Goal: Register for event/course

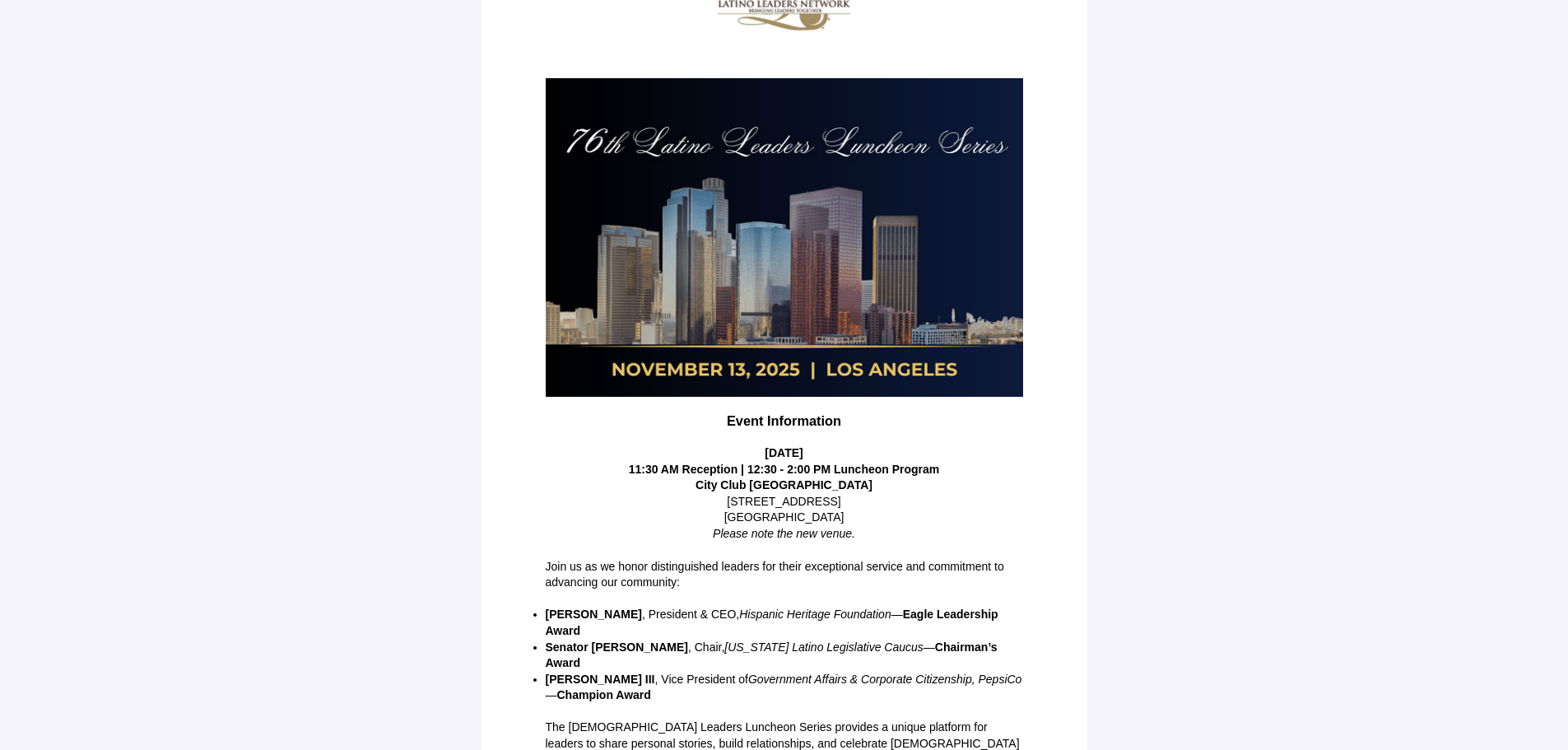
scroll to position [206, 0]
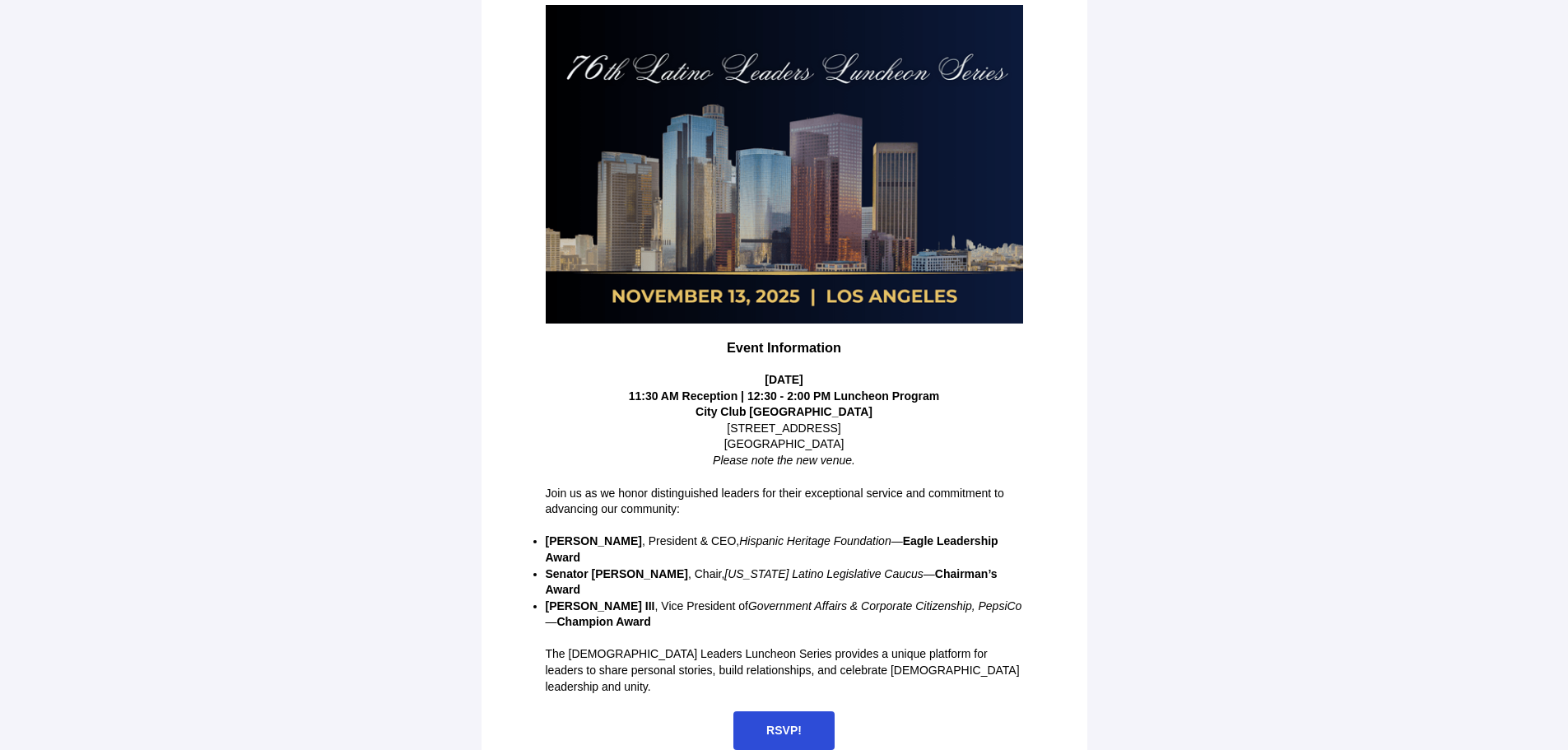
click at [765, 711] on span "RSVP!" at bounding box center [784, 731] width 101 height 39
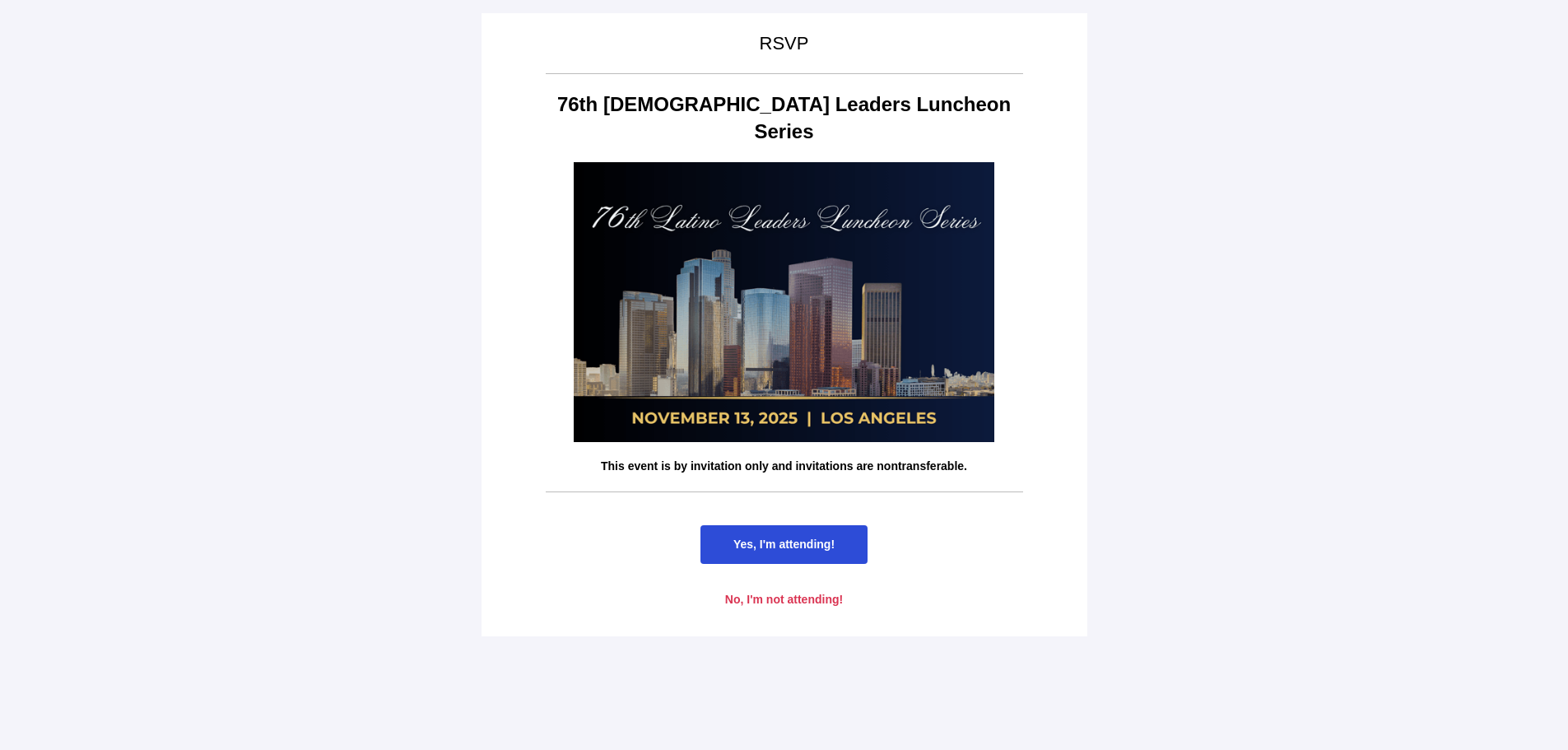
scroll to position [0, 0]
click at [783, 525] on span "Yes, I'm attending!" at bounding box center [784, 544] width 167 height 39
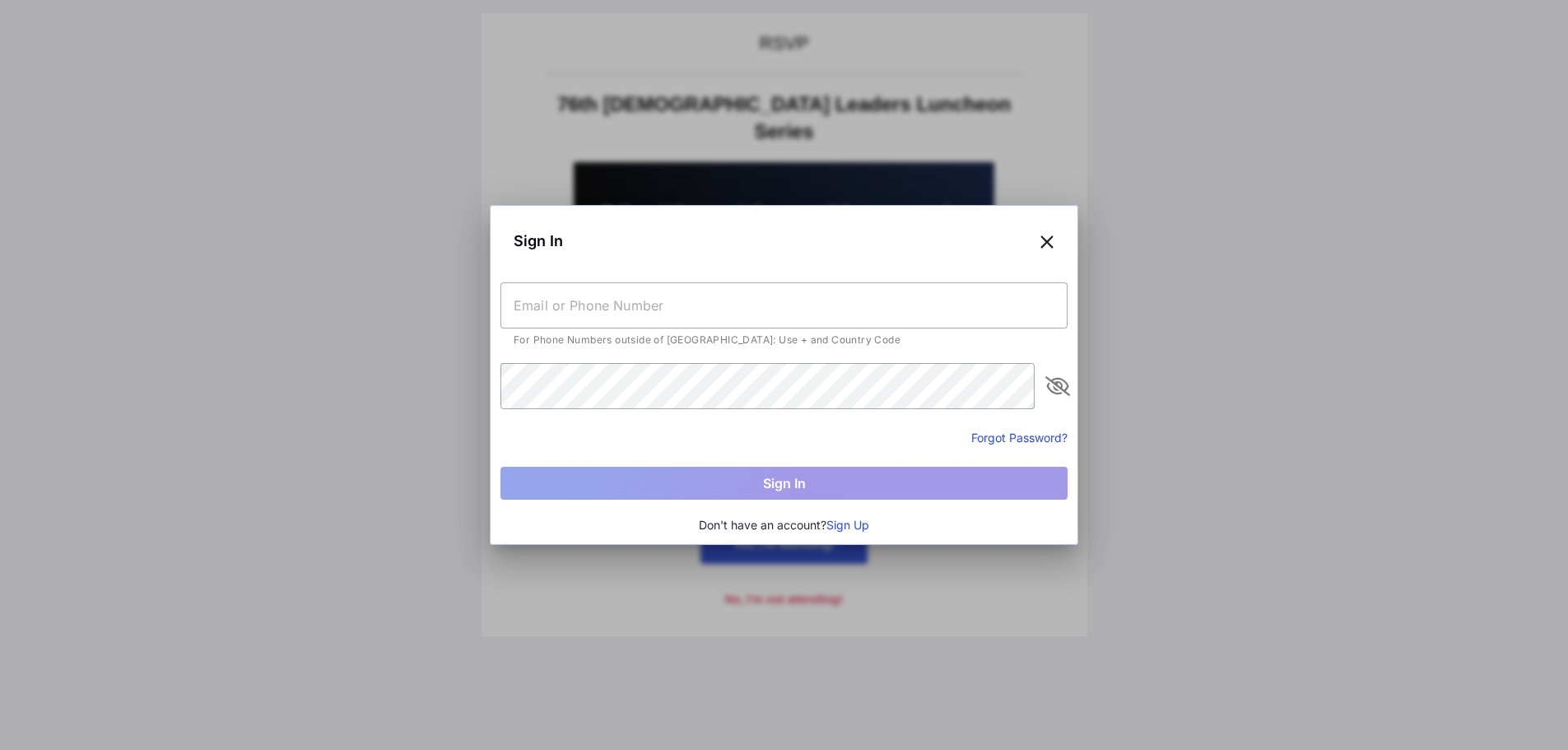
click at [556, 309] on input "text" at bounding box center [784, 304] width 568 height 46
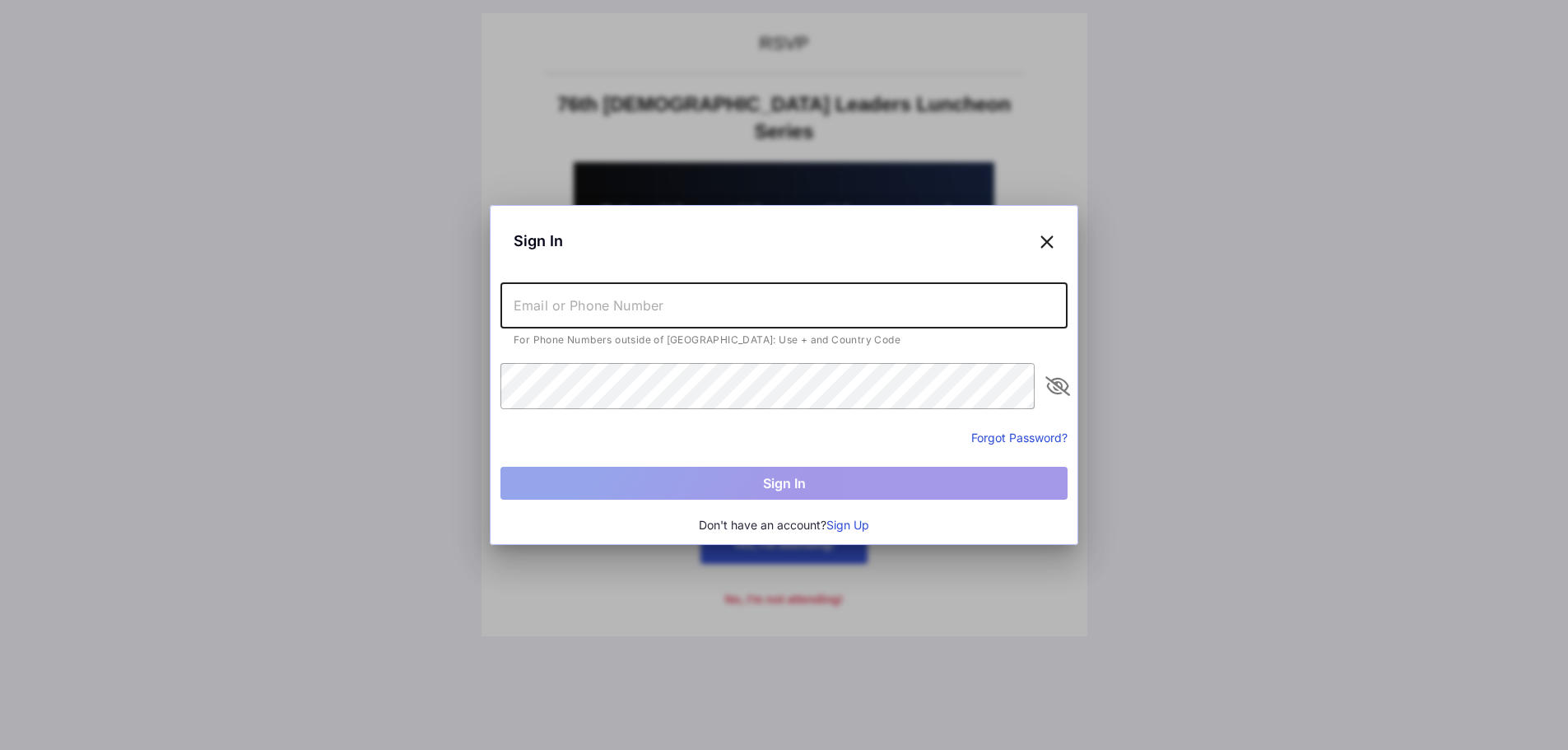
type input "[EMAIL_ADDRESS][DOMAIN_NAME]"
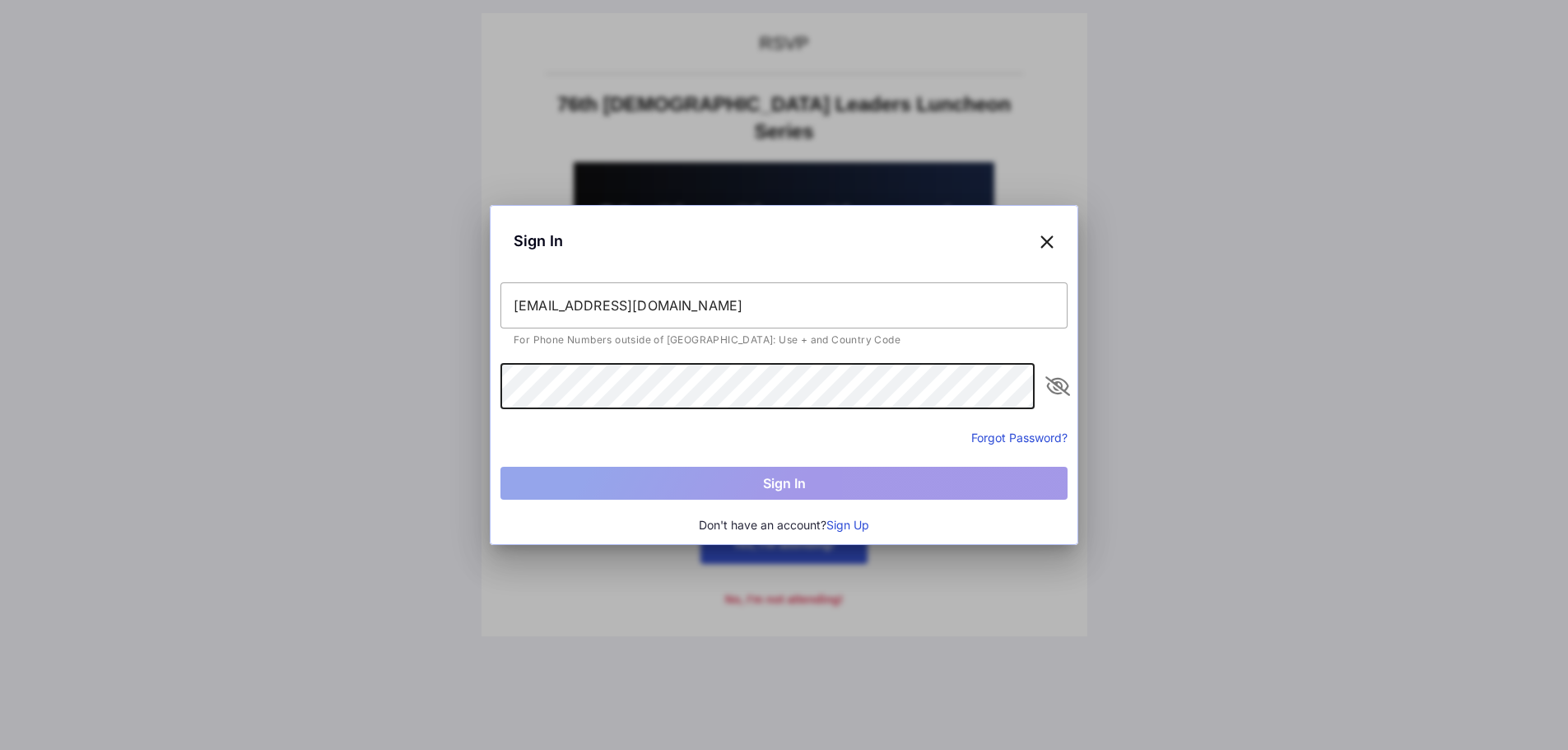
click at [626, 304] on input "[EMAIL_ADDRESS][DOMAIN_NAME]" at bounding box center [784, 304] width 568 height 46
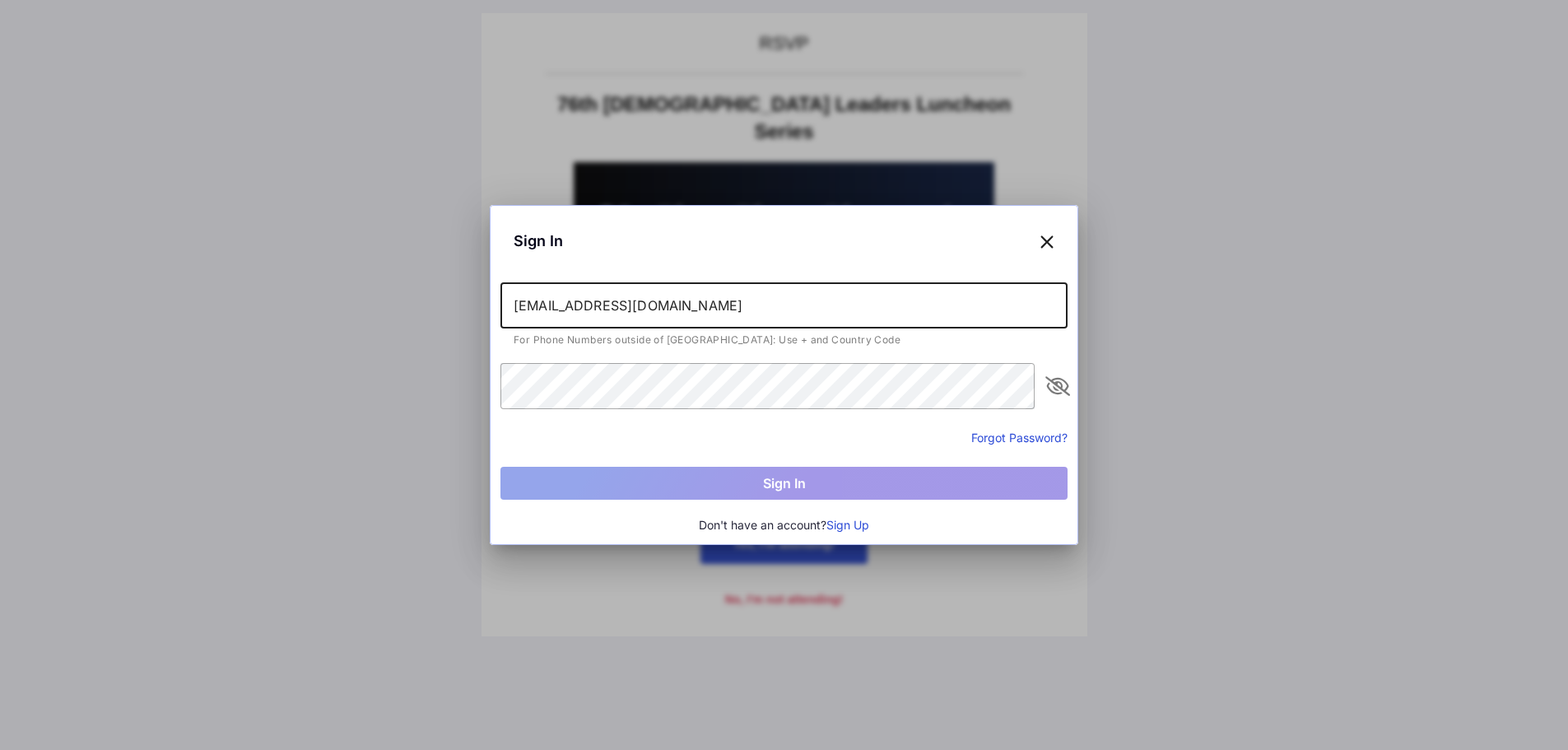
click at [626, 304] on input "[EMAIL_ADDRESS][DOMAIN_NAME]" at bounding box center [784, 304] width 568 height 46
drag, startPoint x: 574, startPoint y: 313, endPoint x: 574, endPoint y: 302, distance: 11.0
click at [574, 307] on input "text" at bounding box center [784, 304] width 568 height 46
type input "[EMAIL_ADDRESS][DOMAIN_NAME]"
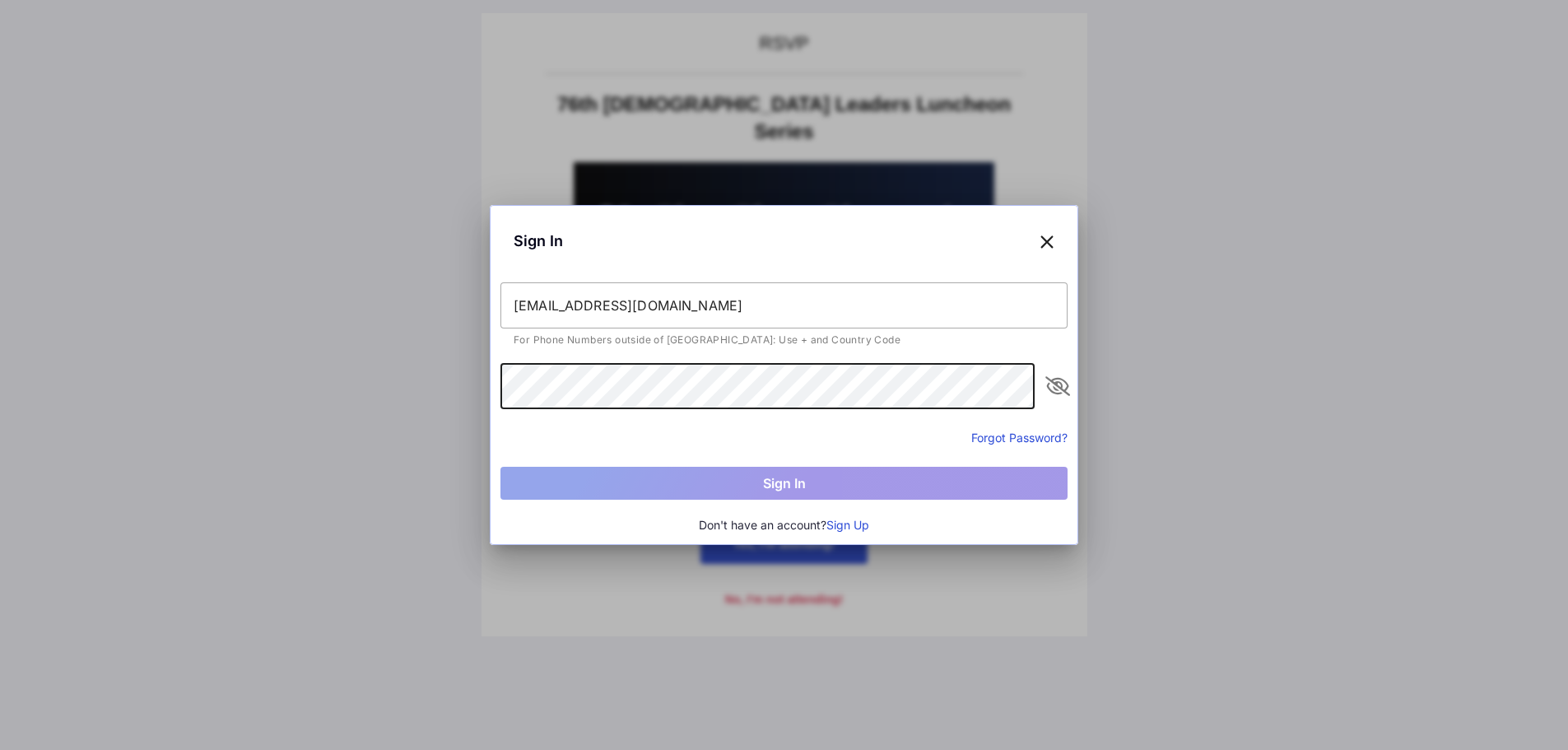
click at [971, 441] on button "Forgot Password?" at bounding box center [1019, 437] width 96 height 17
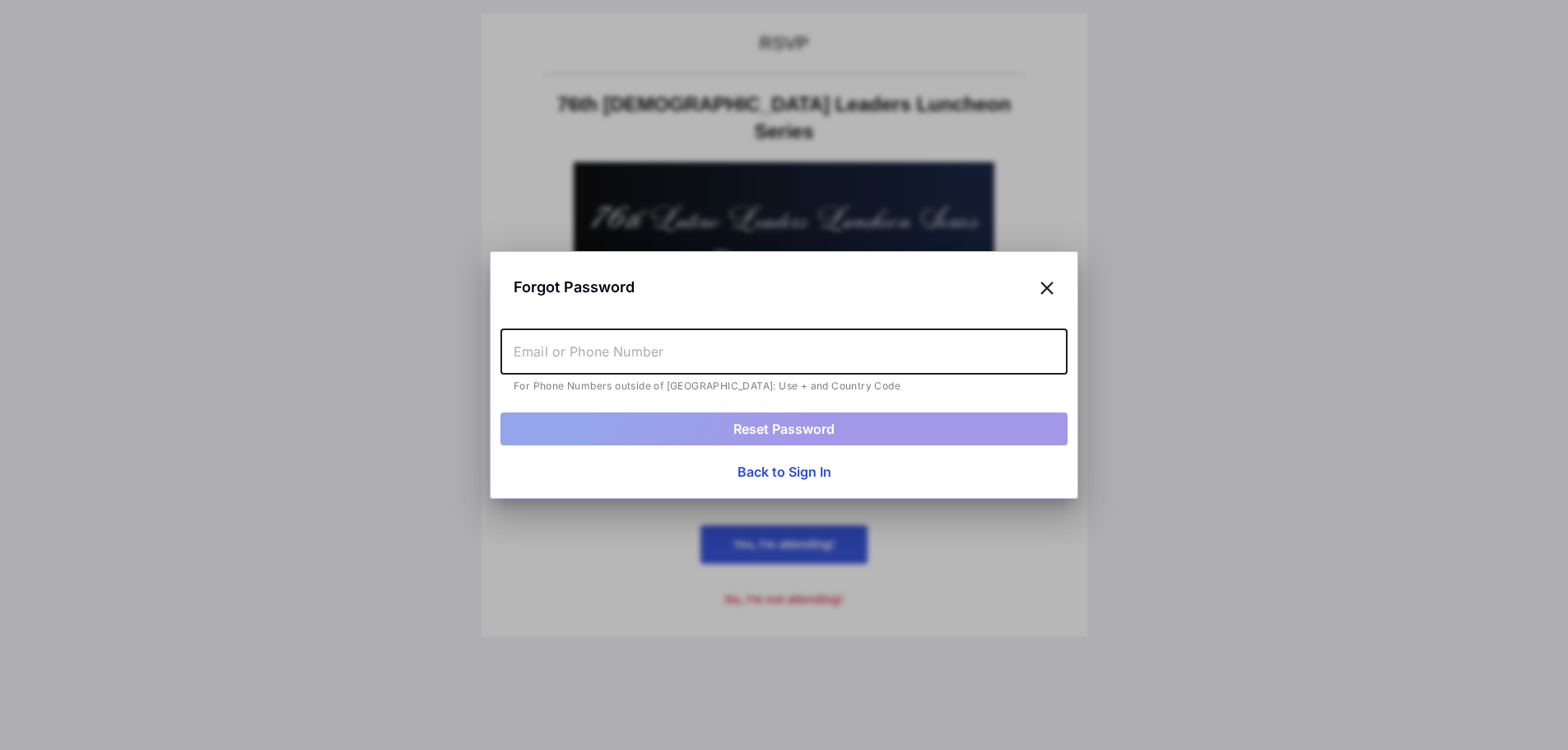
click at [643, 343] on input "text" at bounding box center [784, 351] width 568 height 46
type input "[EMAIL_ADDRESS][DOMAIN_NAME]"
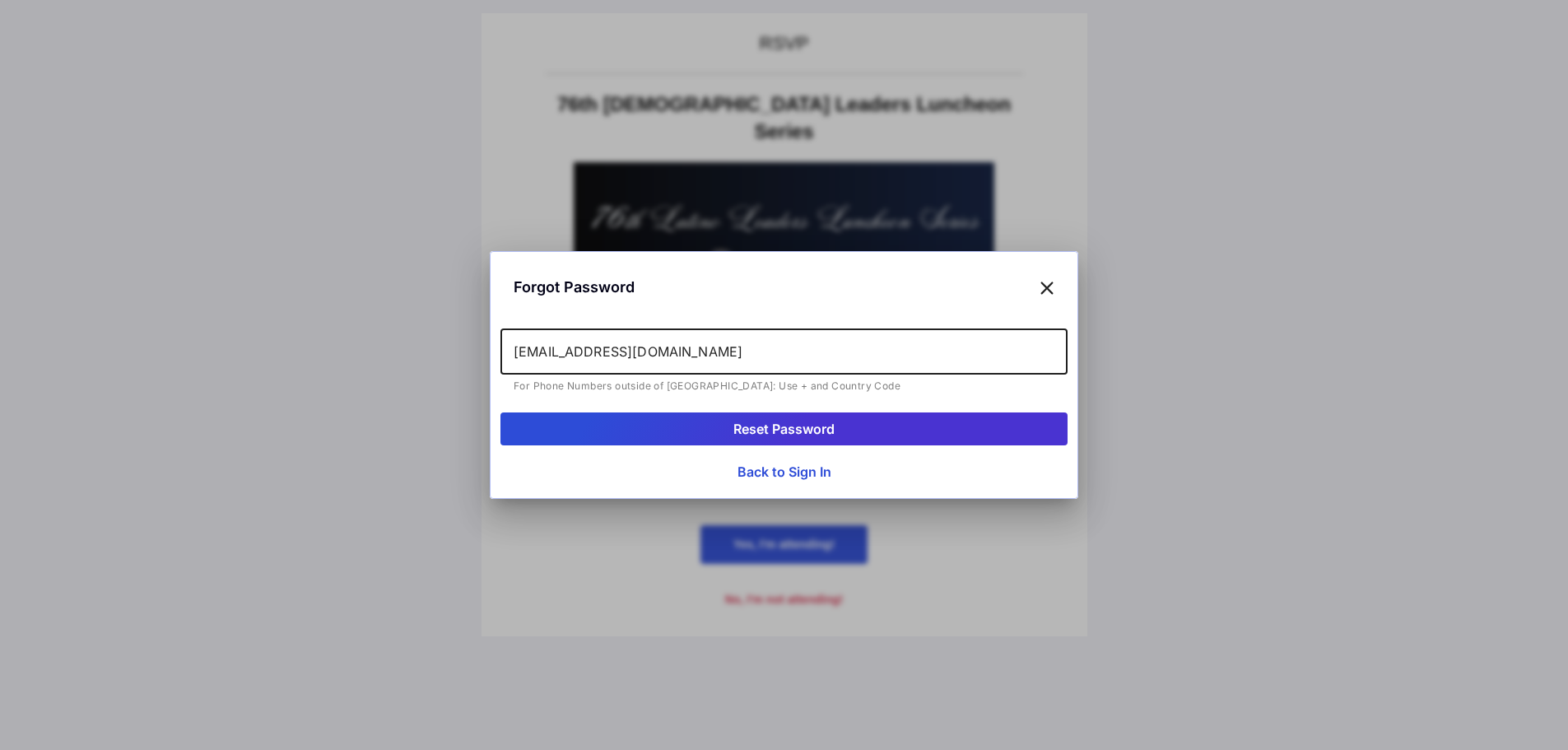
click at [765, 422] on button "Reset Password" at bounding box center [784, 428] width 568 height 33
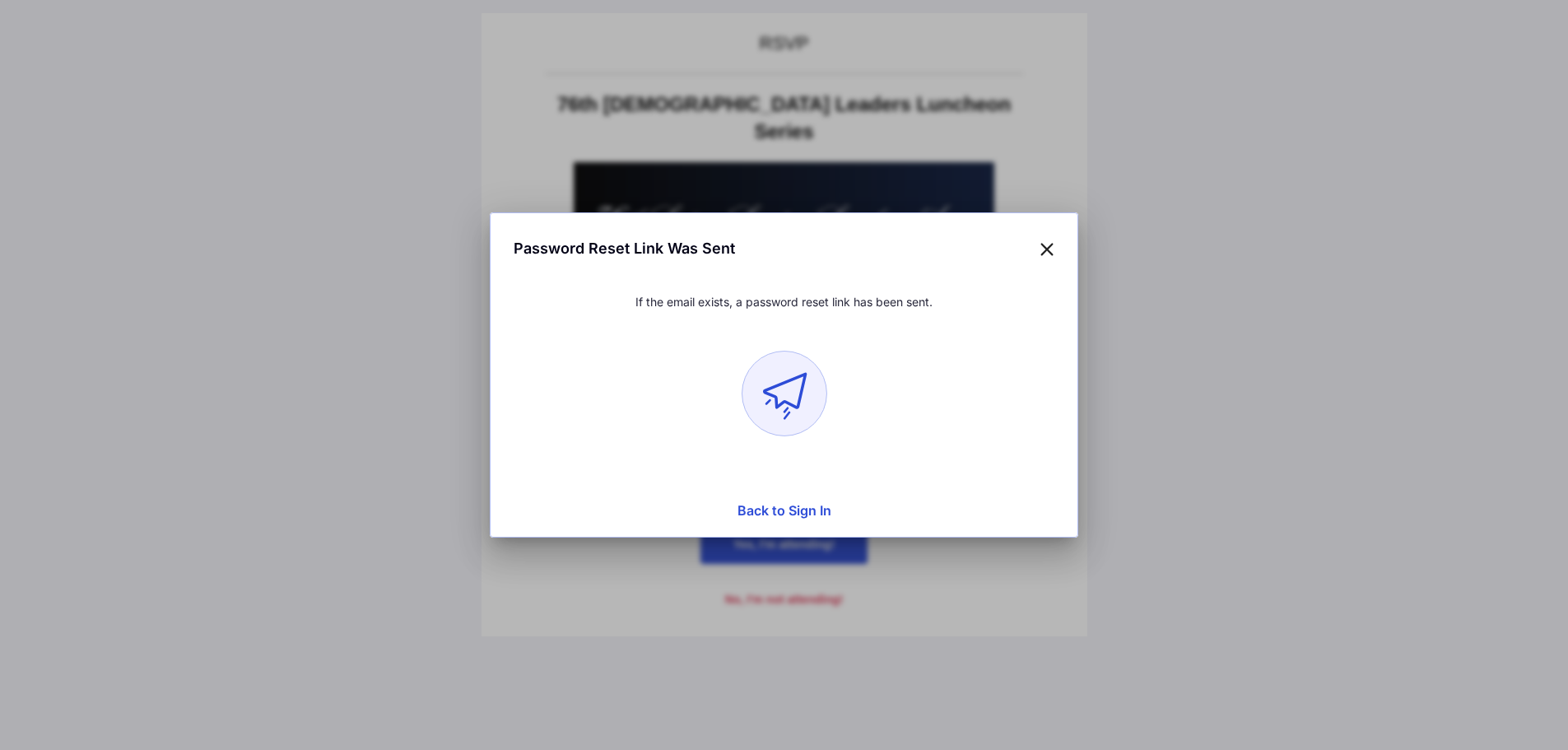
click at [357, 360] on div at bounding box center [784, 375] width 1568 height 750
click at [1037, 250] on div "Password Reset Link Was Sent" at bounding box center [784, 249] width 568 height 51
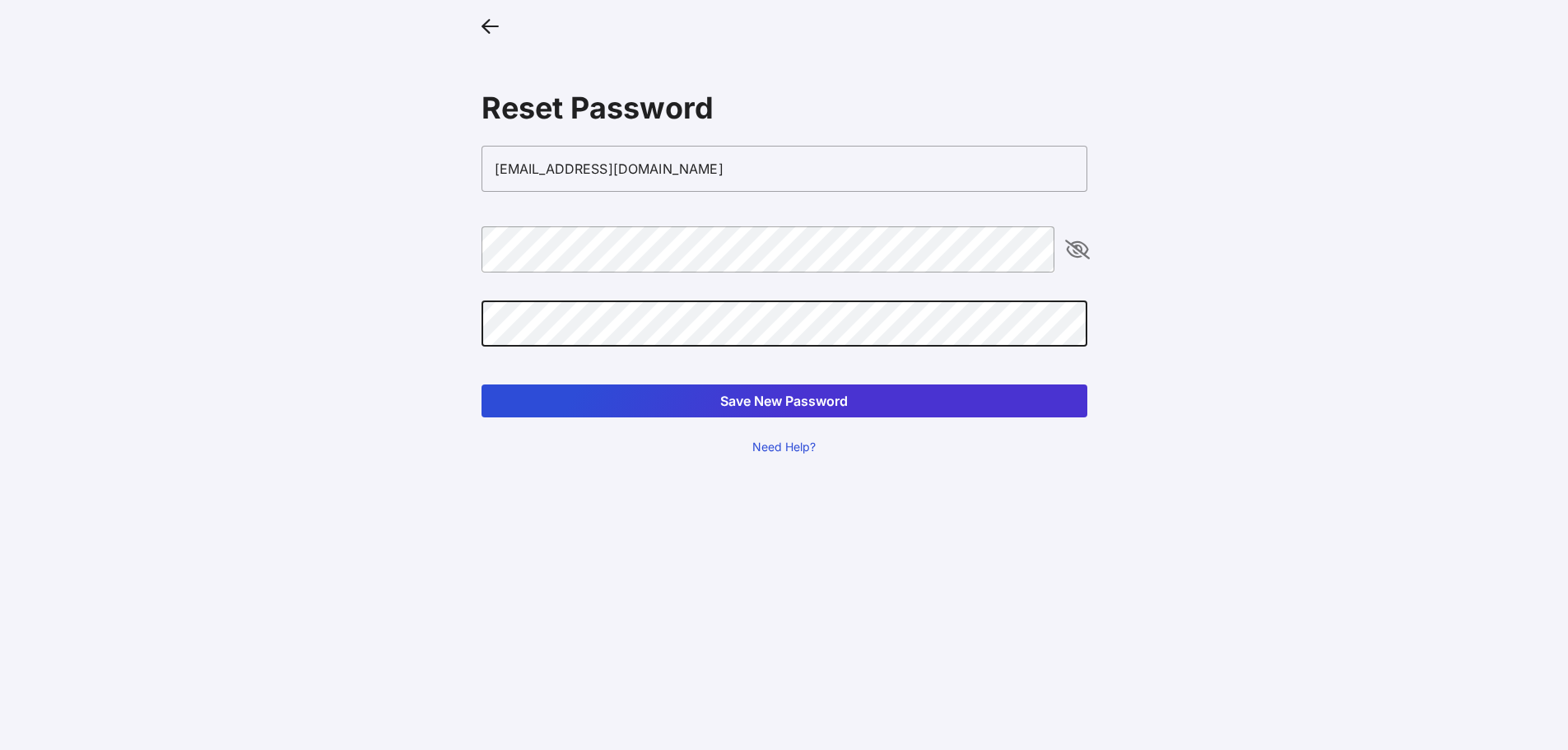
click at [481, 385] on button "Save New Password" at bounding box center [784, 401] width 606 height 33
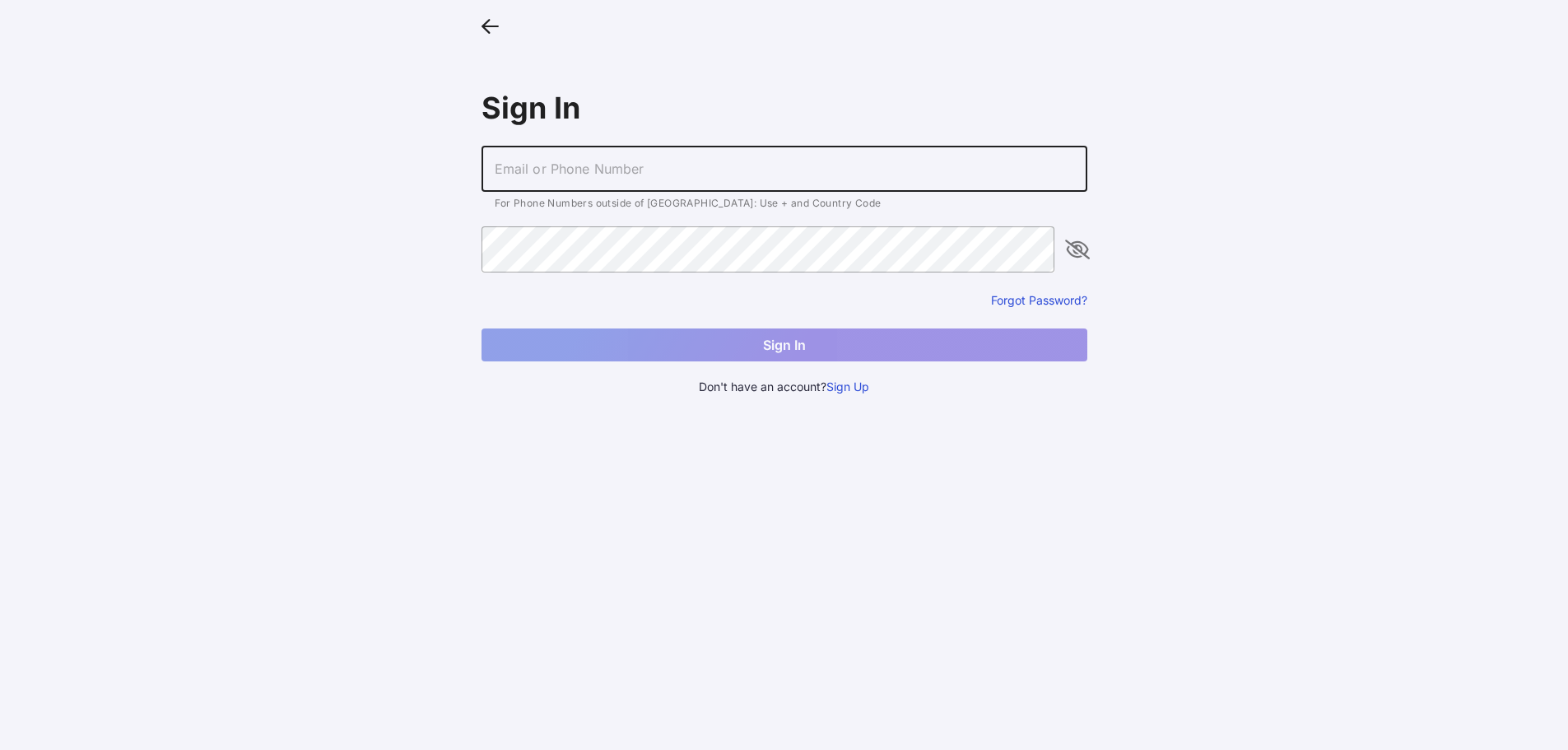
click at [647, 158] on input "text" at bounding box center [784, 168] width 606 height 46
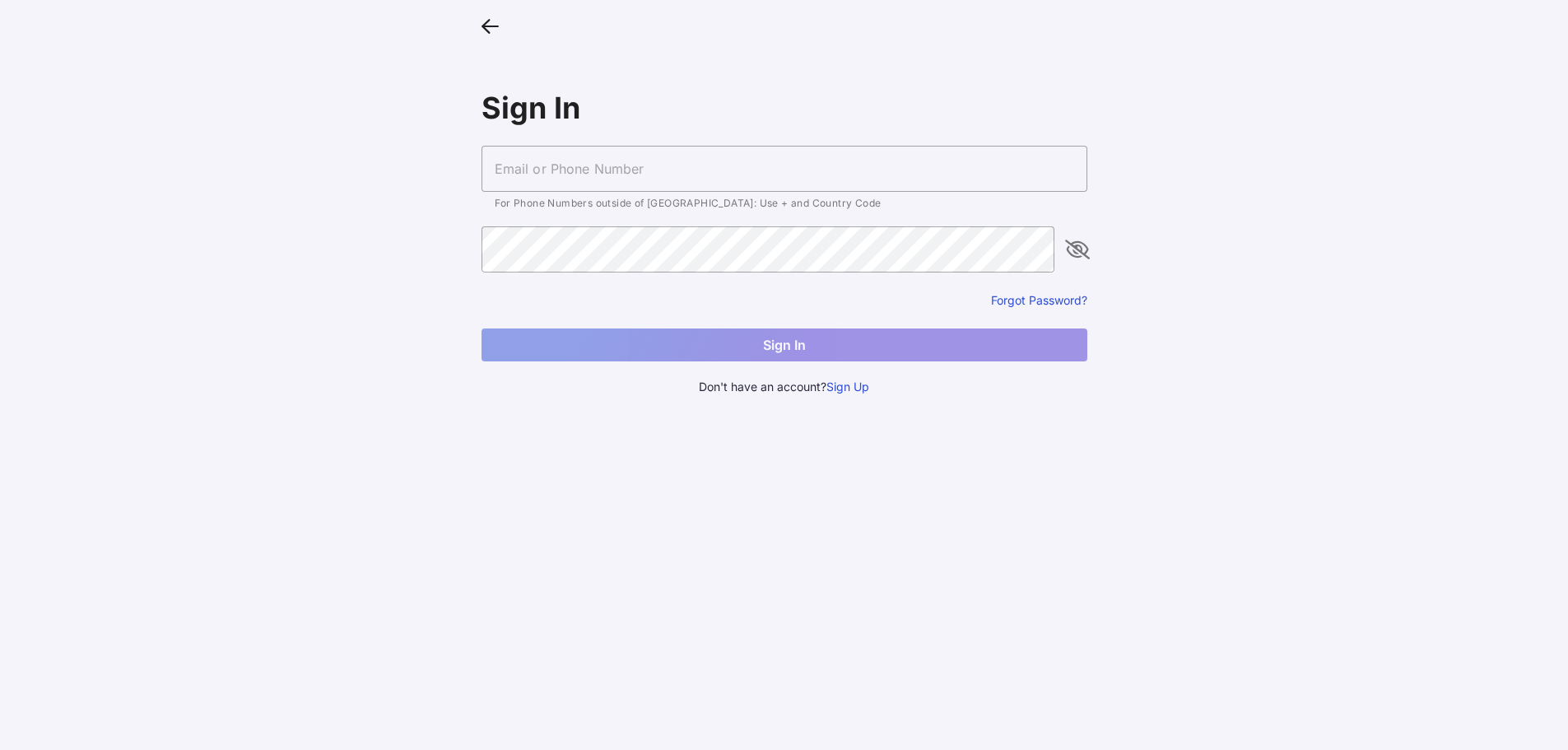
type input "[EMAIL_ADDRESS][DOMAIN_NAME]"
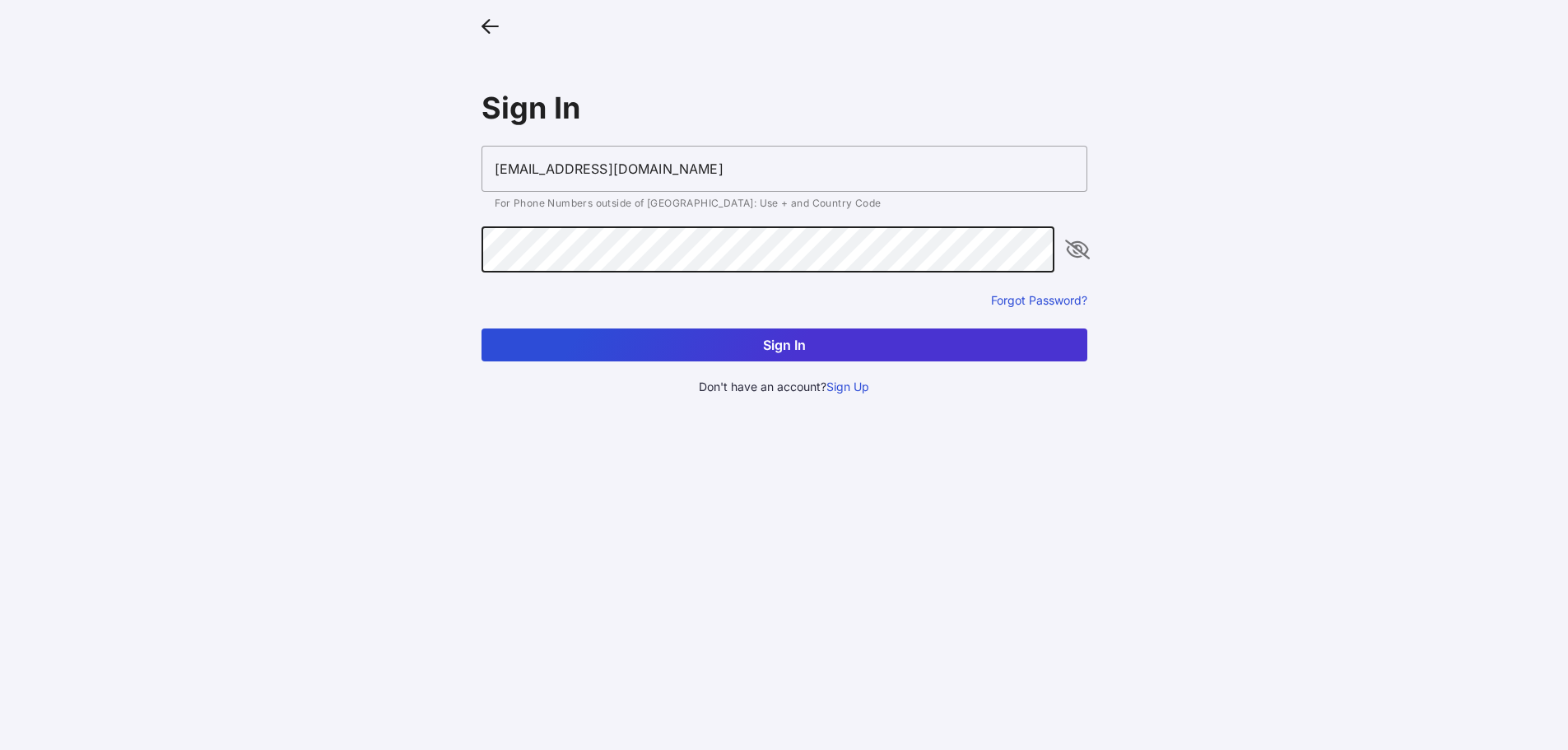
click at [562, 339] on button "Sign In" at bounding box center [784, 345] width 606 height 33
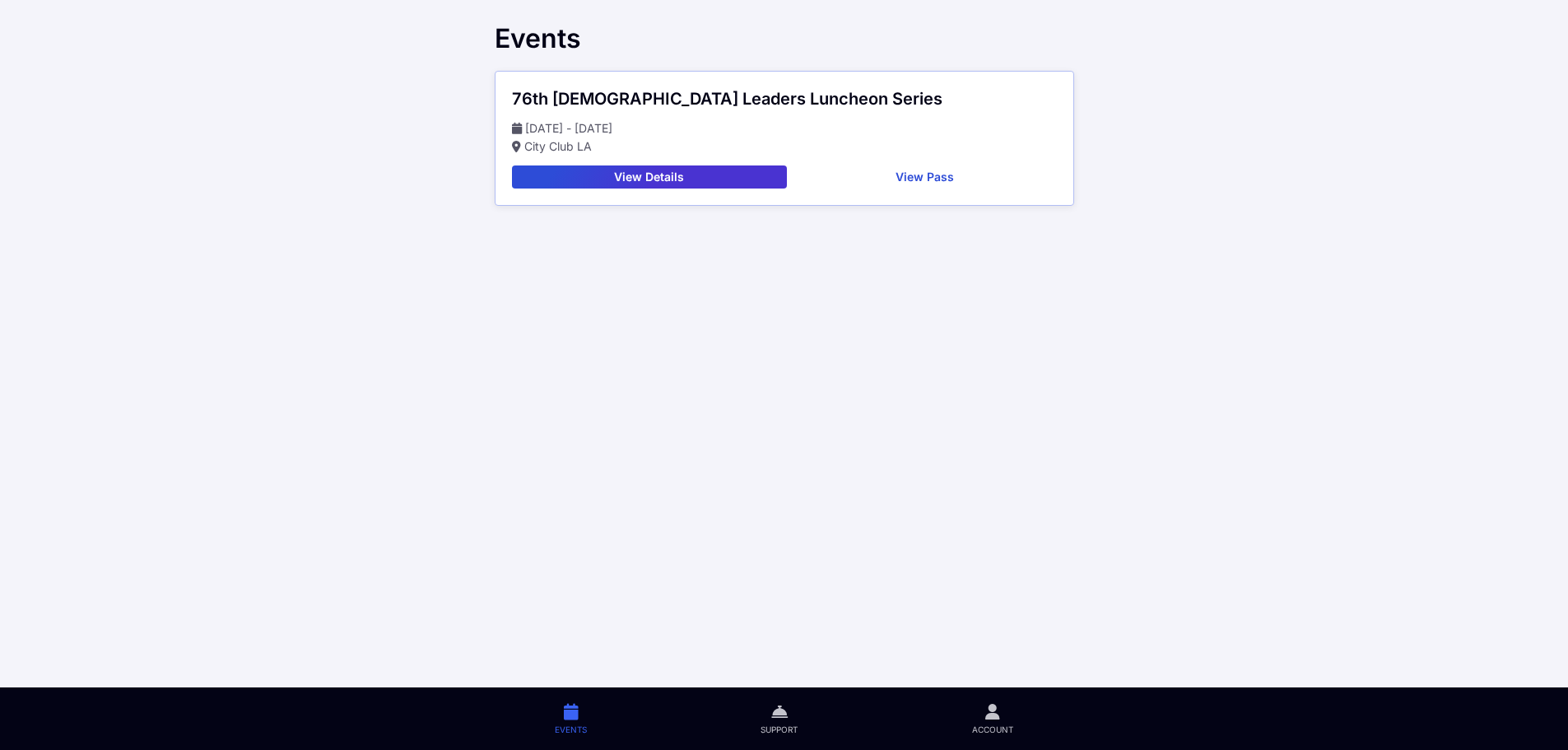
click at [704, 174] on button "View Details" at bounding box center [649, 177] width 275 height 23
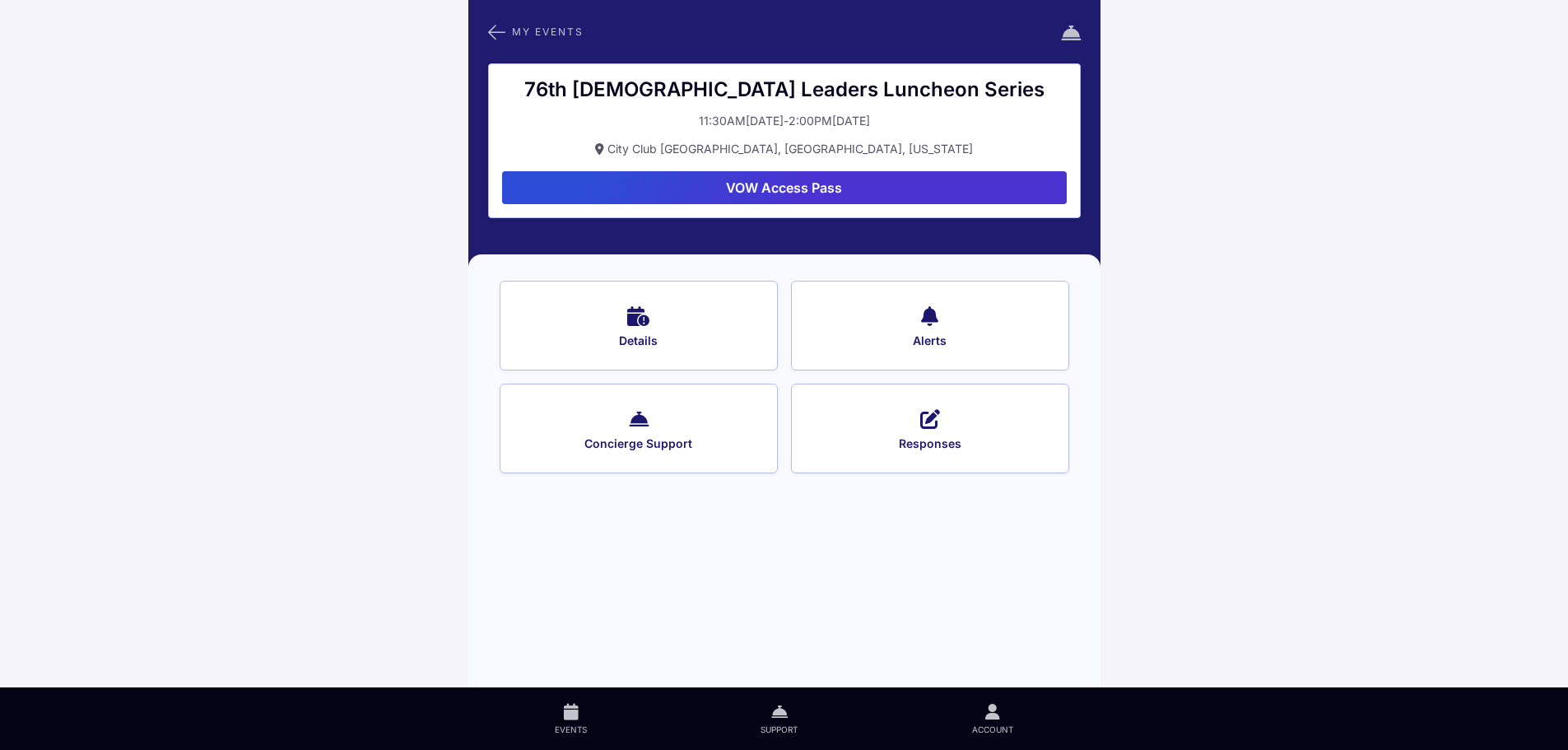
click at [632, 315] on icon at bounding box center [638, 315] width 22 height 24
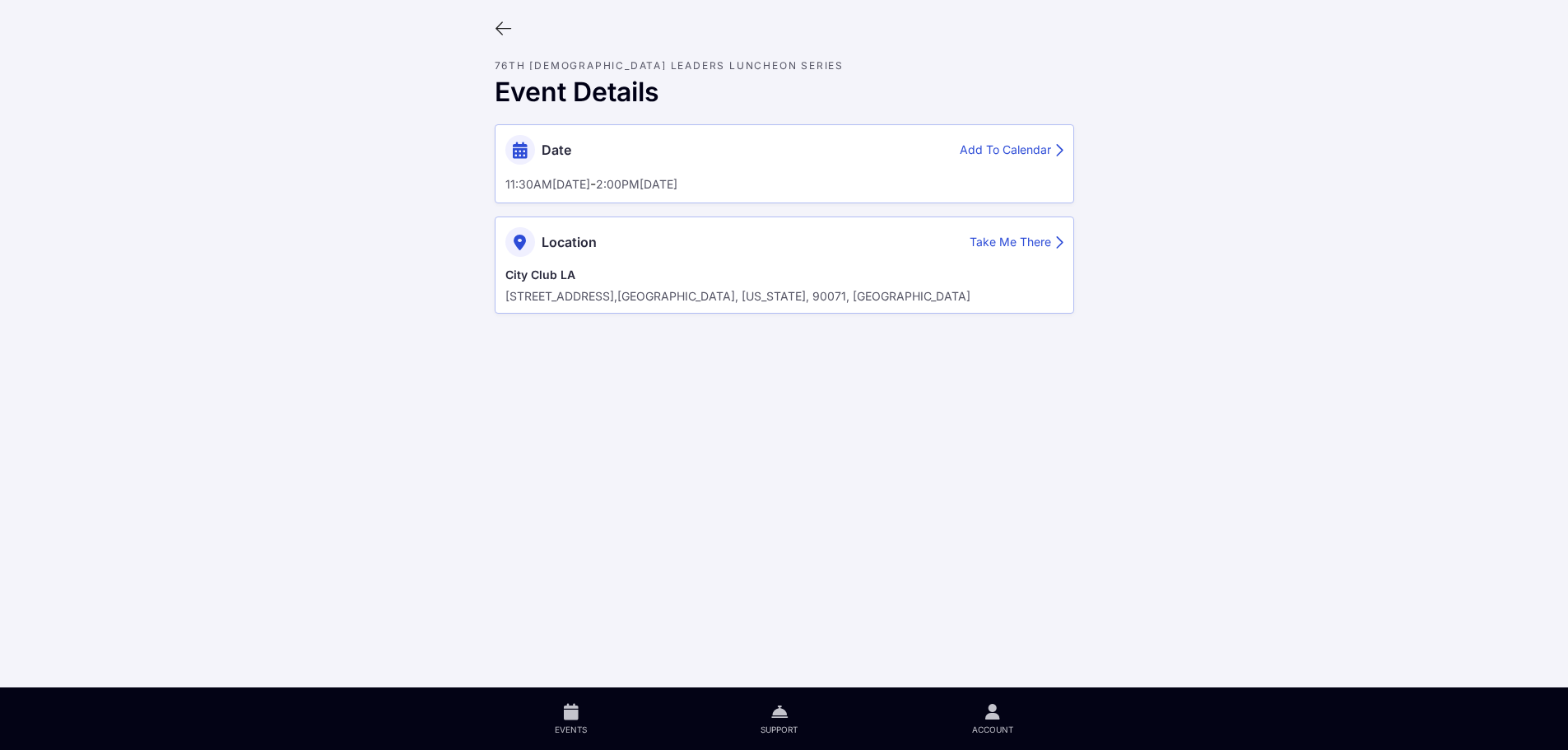
click at [505, 28] on icon at bounding box center [504, 28] width 18 height 18
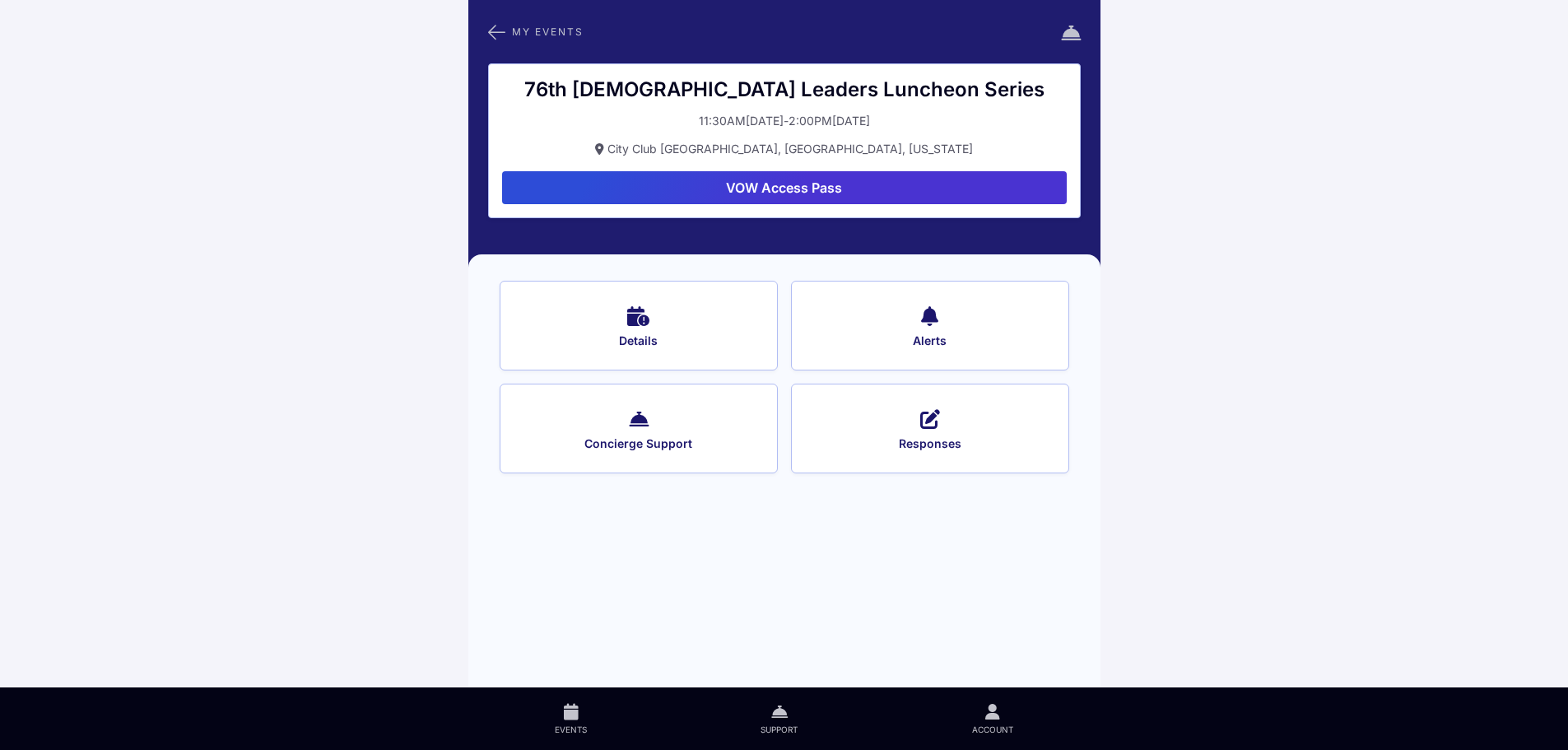
click at [987, 708] on icon at bounding box center [993, 710] width 15 height 18
click at [940, 427] on button "Responses" at bounding box center [930, 428] width 278 height 89
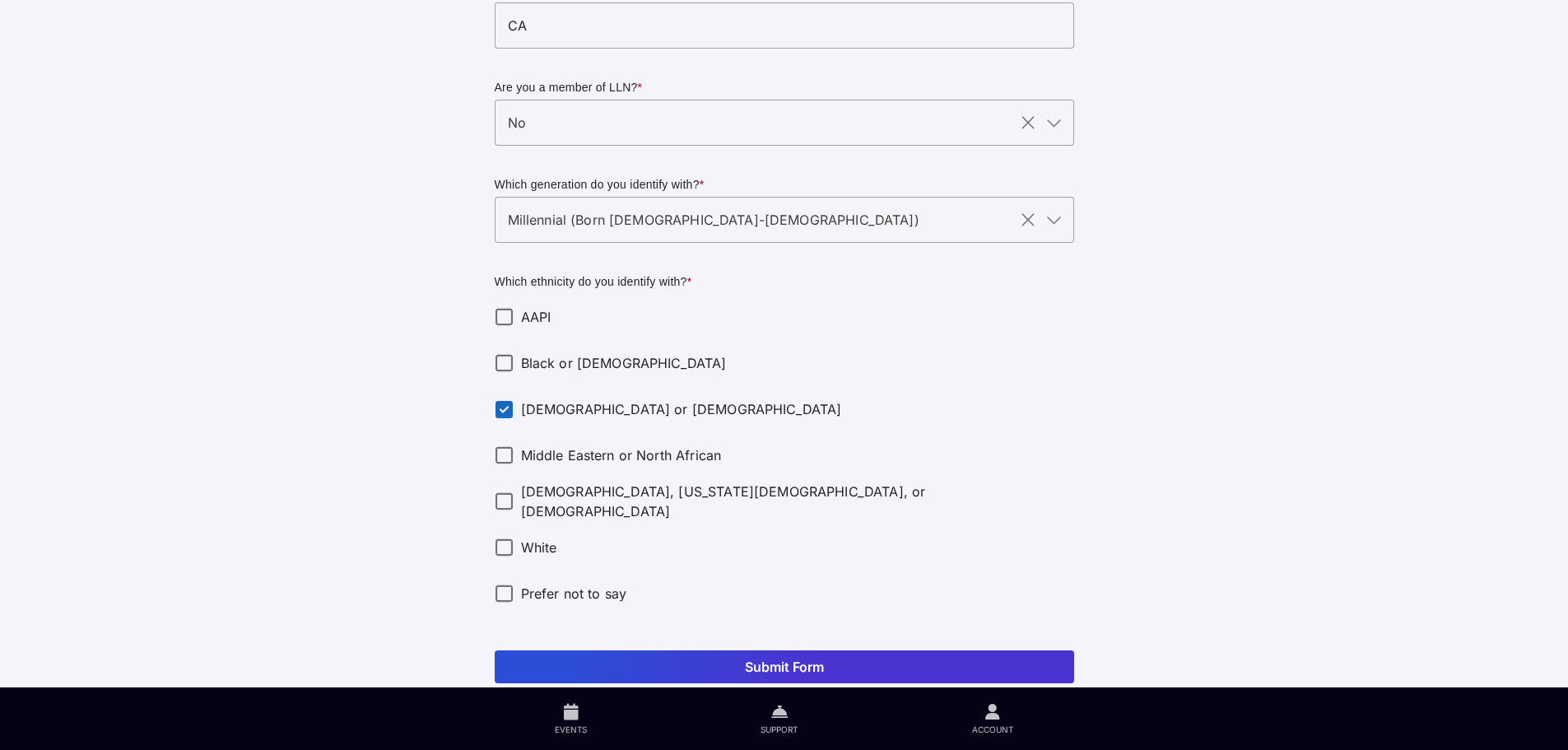
scroll to position [565, 0]
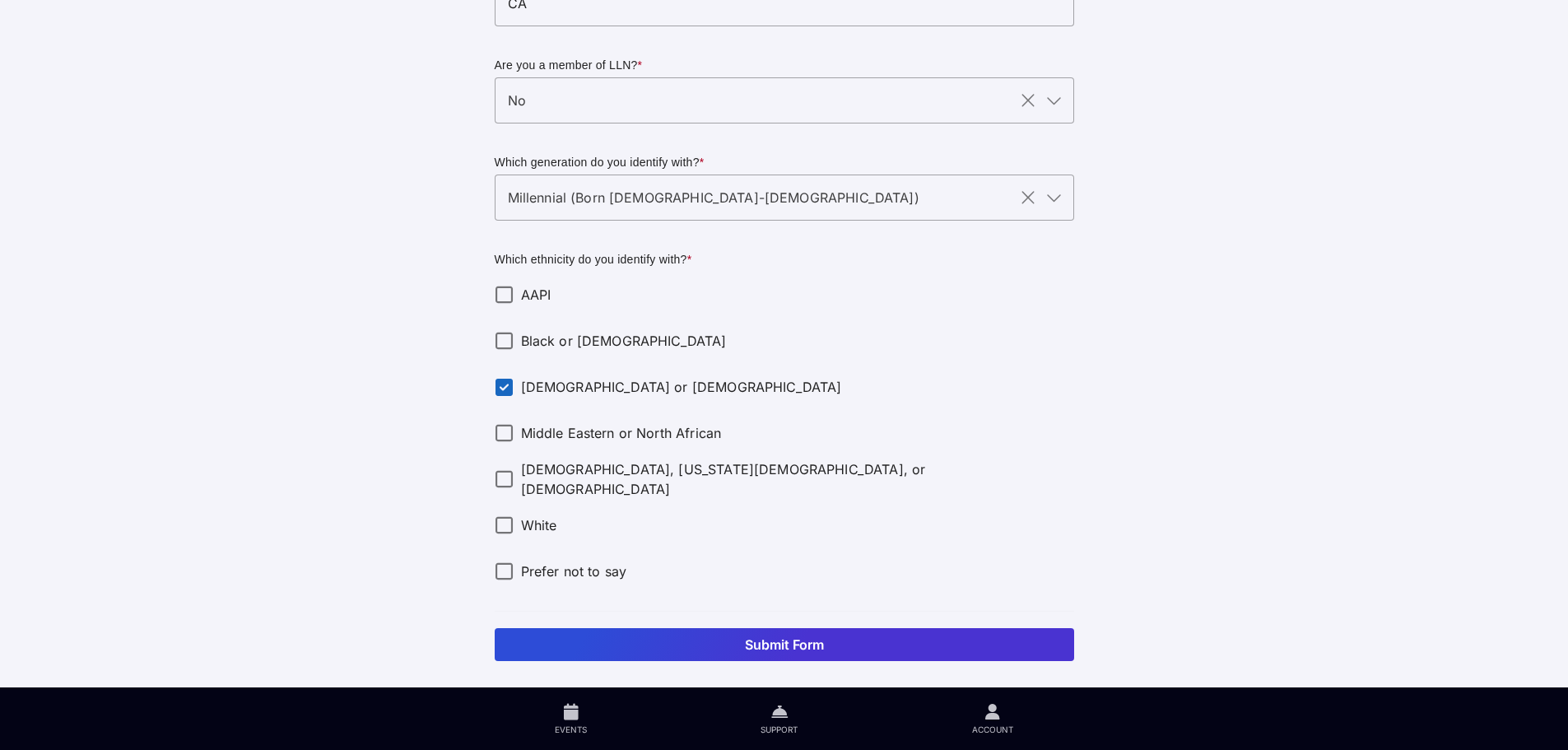
click at [661, 637] on button "Submit Form" at bounding box center [784, 644] width 579 height 33
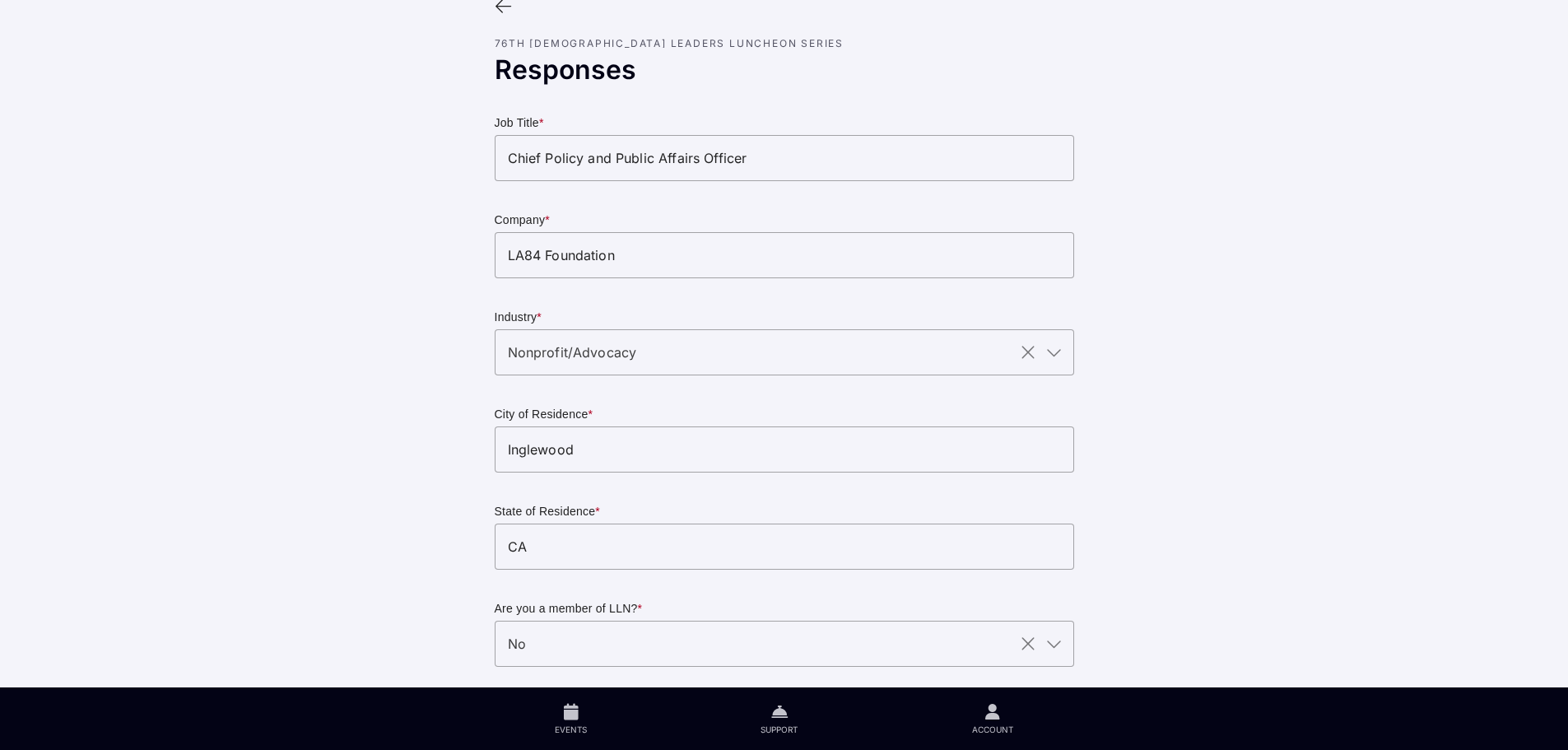
scroll to position [0, 0]
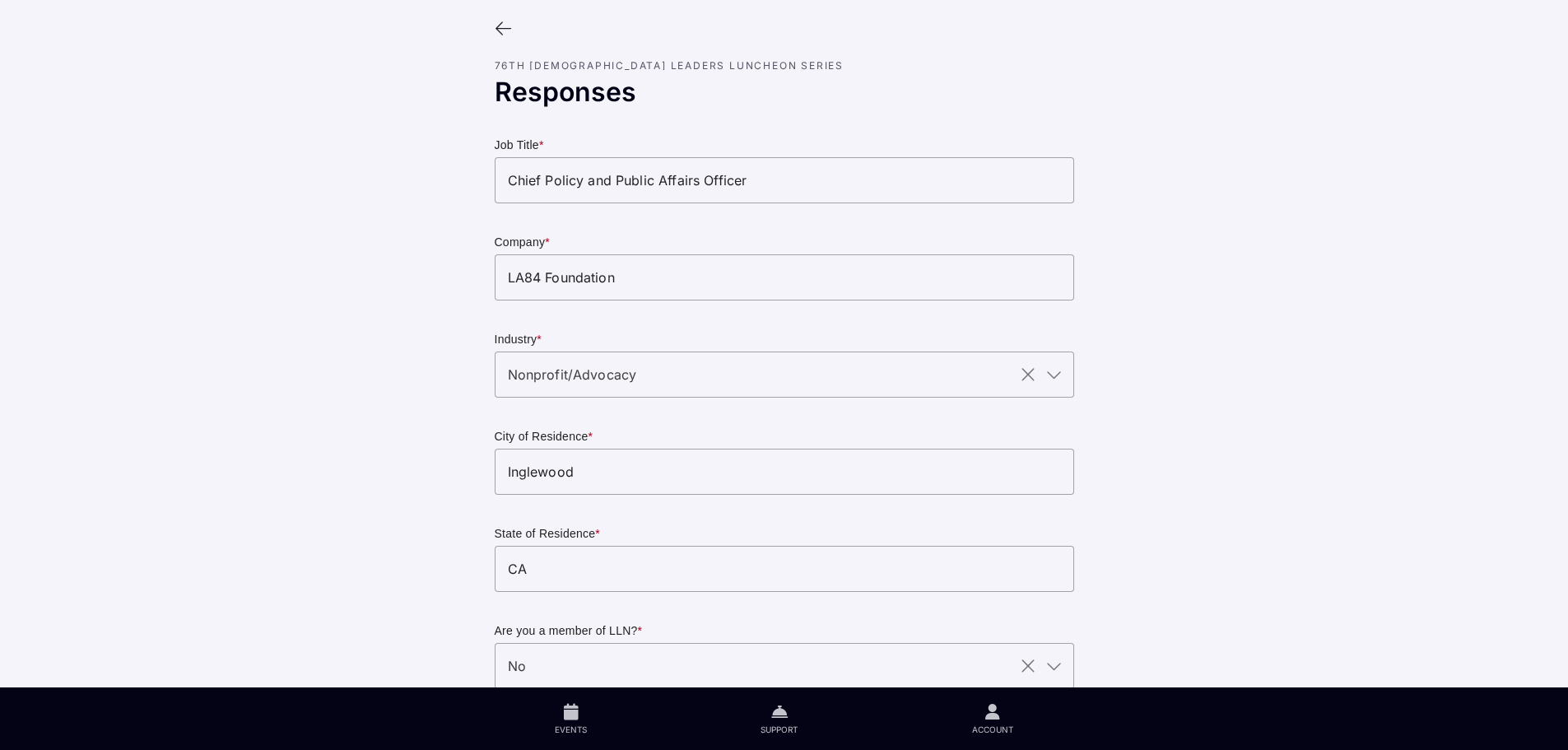
click at [504, 33] on icon at bounding box center [504, 28] width 18 height 18
